Goal: Task Accomplishment & Management: Manage account settings

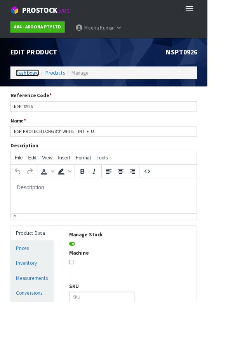
click at [36, 82] on link "Dashboard" at bounding box center [30, 81] width 26 height 7
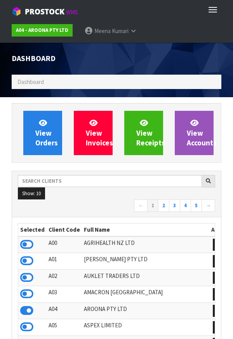
scroll to position [502, 222]
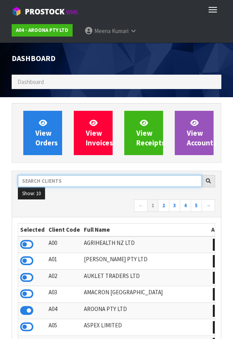
click at [72, 184] on input "text" at bounding box center [110, 181] width 184 height 12
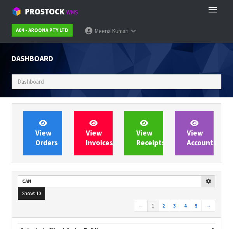
click at [91, 208] on nav "← 1 2 3 4 5 →" at bounding box center [116, 206] width 197 height 14
type input "CAN"
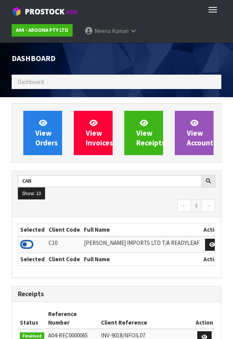
click at [23, 248] on icon at bounding box center [26, 245] width 13 height 12
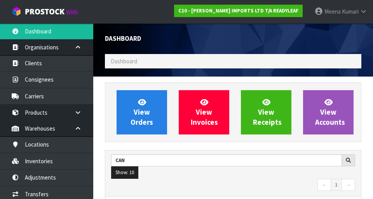
scroll to position [529, 268]
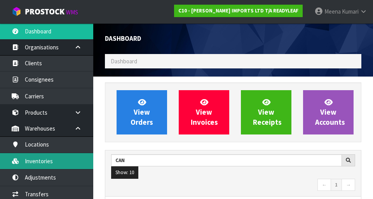
click at [56, 162] on link "Inventories" at bounding box center [46, 161] width 93 height 16
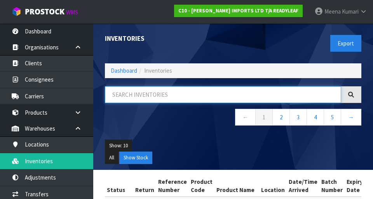
click at [143, 93] on input "text" at bounding box center [223, 94] width 236 height 17
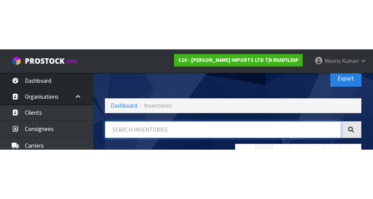
scroll to position [44, 0]
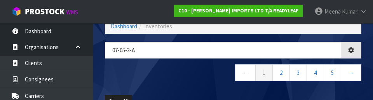
click at [201, 75] on nav "← 1 2 3 4 5 →" at bounding box center [233, 74] width 256 height 19
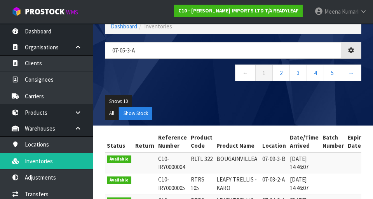
type input "07-05-3-A"
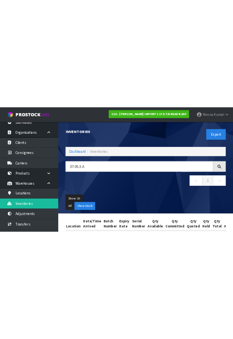
scroll to position [7, 0]
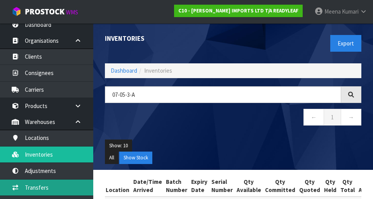
click at [1, 188] on link "Transfers" at bounding box center [46, 188] width 93 height 16
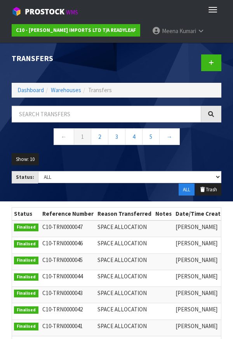
click at [195, 51] on div at bounding box center [172, 63] width 111 height 40
click at [1, 213] on section "Status Reference Number Reason Transferred Notes Date/Time Created Date/Time Mo…" at bounding box center [116, 305] width 233 height 209
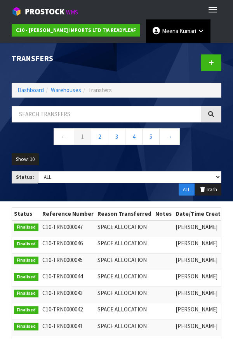
click at [173, 36] on link "[PERSON_NAME]" at bounding box center [178, 30] width 65 height 23
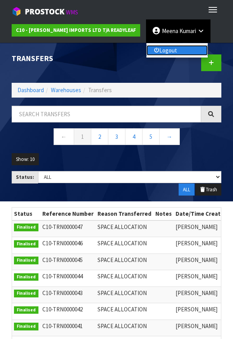
click at [162, 50] on link "Logout" at bounding box center [177, 50] width 61 height 10
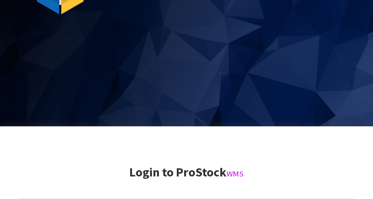
scroll to position [199, 0]
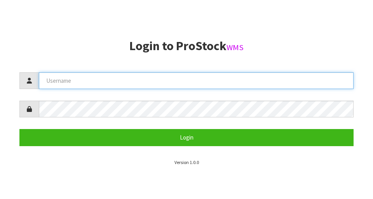
click at [233, 78] on input "text" at bounding box center [196, 80] width 315 height 17
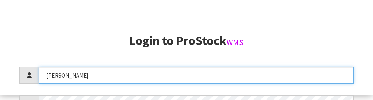
scroll to position [166, 0]
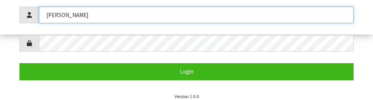
type input "[PERSON_NAME]"
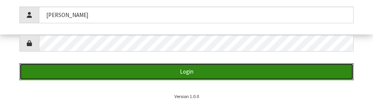
click at [85, 70] on button "Login" at bounding box center [186, 71] width 334 height 17
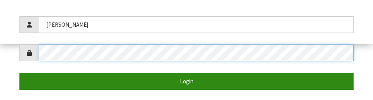
scroll to position [159, 0]
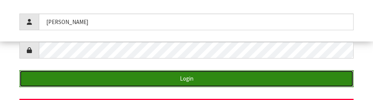
click at [111, 79] on button "Login" at bounding box center [186, 78] width 334 height 17
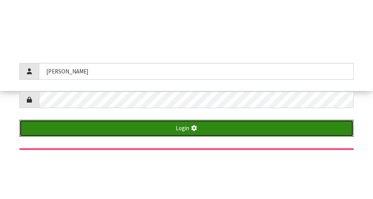
scroll to position [199, 0]
